Goal: Task Accomplishment & Management: Manage account settings

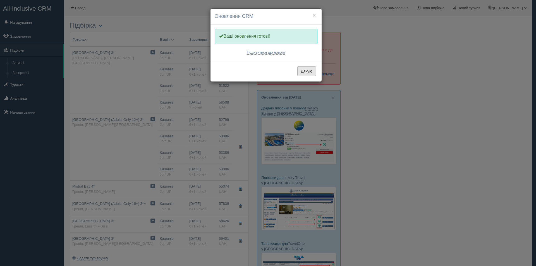
click at [311, 70] on button "Дякую" at bounding box center [307, 70] width 19 height 9
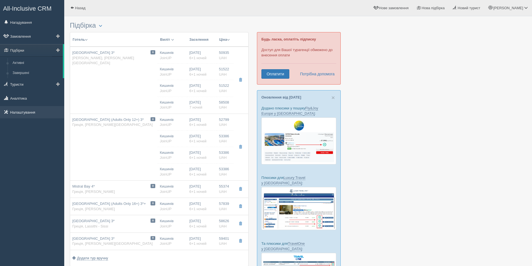
click at [28, 115] on link "Налаштування" at bounding box center [32, 112] width 64 height 12
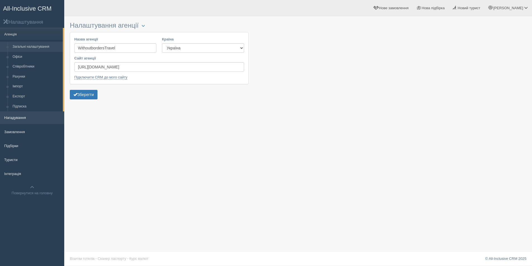
click at [18, 118] on link "Нагадування" at bounding box center [32, 117] width 64 height 12
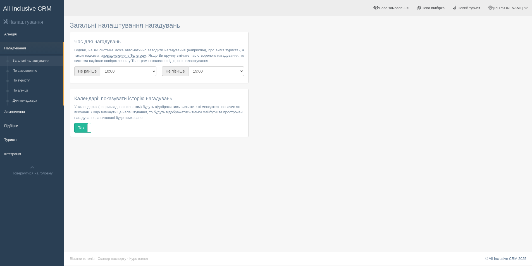
click at [32, 60] on link "Загальні налаштування" at bounding box center [36, 61] width 53 height 10
click at [36, 102] on link "Для менеджера" at bounding box center [36, 101] width 53 height 10
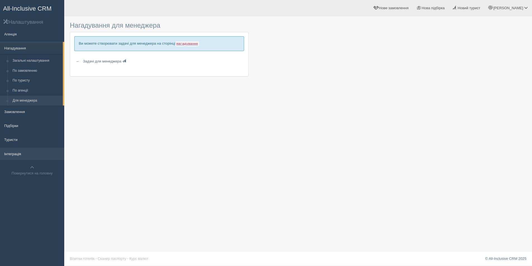
click at [22, 157] on link "Інтеграція" at bounding box center [32, 154] width 64 height 12
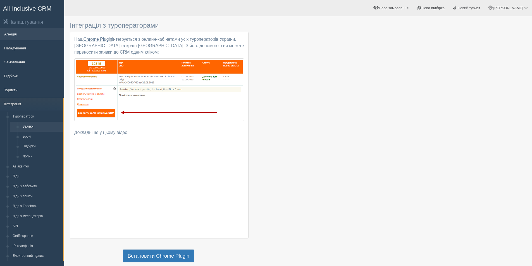
click at [12, 34] on link "Агенція" at bounding box center [32, 34] width 64 height 12
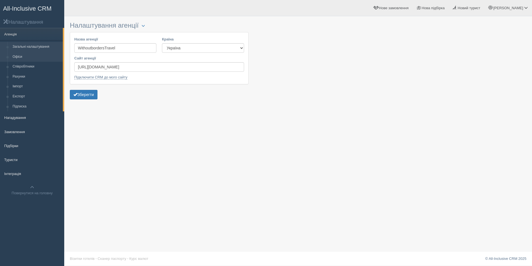
click at [19, 57] on link "Офіси" at bounding box center [36, 57] width 53 height 10
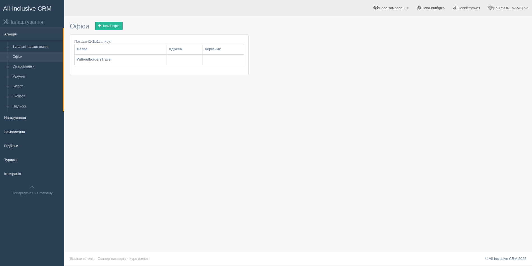
click at [33, 68] on link "Співробітники" at bounding box center [36, 67] width 53 height 10
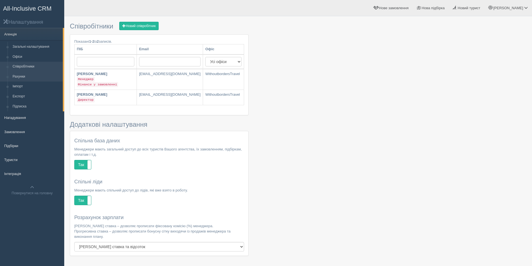
click at [25, 77] on link "Рахунки" at bounding box center [36, 77] width 53 height 10
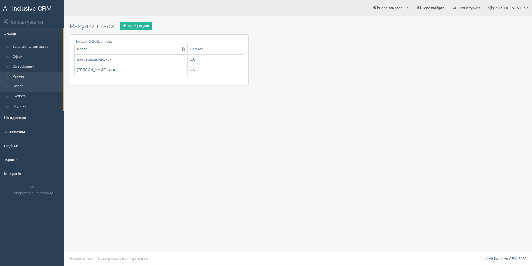
click at [22, 85] on link "Імпорт" at bounding box center [36, 87] width 53 height 10
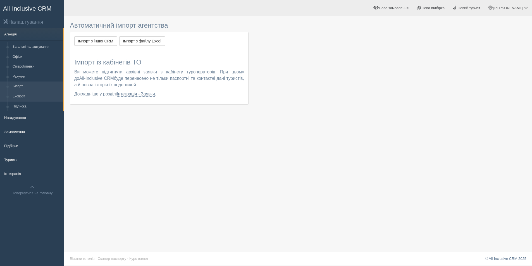
click at [26, 96] on link "Експорт" at bounding box center [36, 97] width 53 height 10
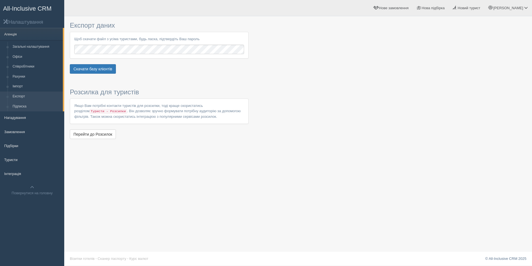
click at [28, 106] on link "Підписка" at bounding box center [36, 107] width 53 height 10
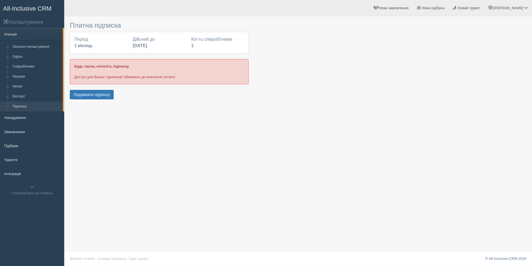
click at [263, 134] on div "Платна підписка Період 1 місяць Дійсний до [DATE] Кіл-ть співробітників 1 Будь …" at bounding box center [298, 133] width 468 height 266
